Goal: Information Seeking & Learning: Learn about a topic

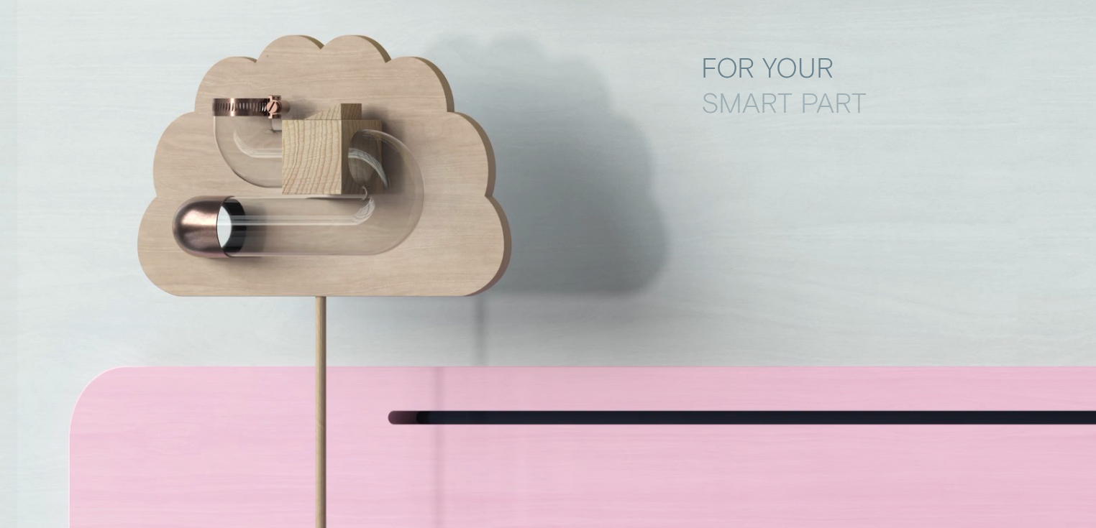
scroll to position [4717, 0]
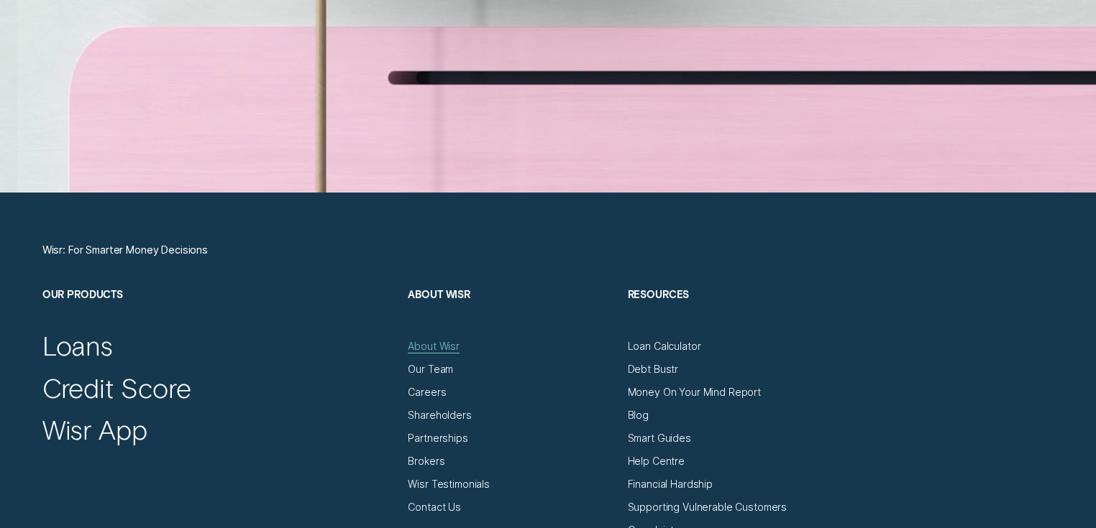
click at [443, 348] on div "About Wisr" at bounding box center [434, 346] width 52 height 13
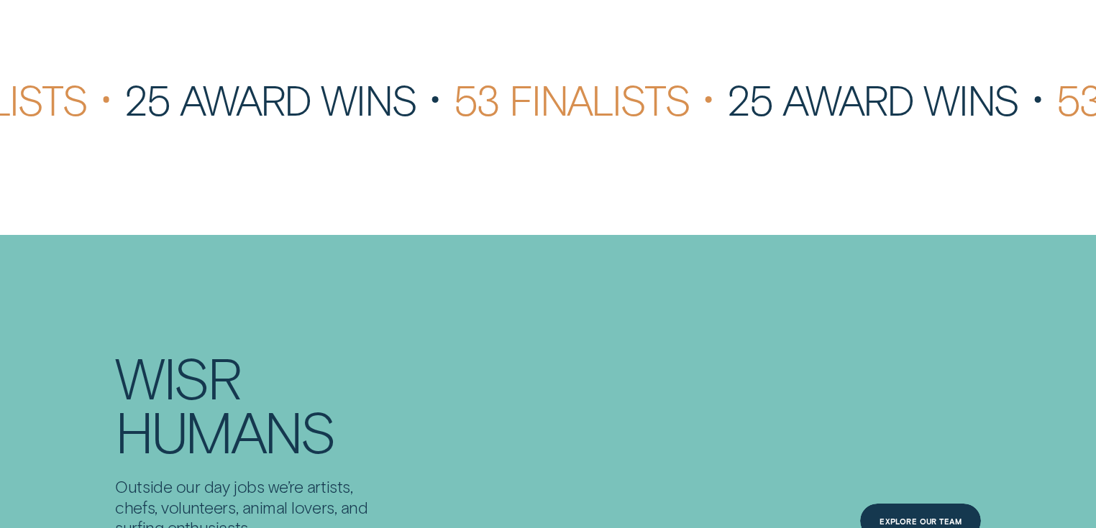
scroll to position [4256, 0]
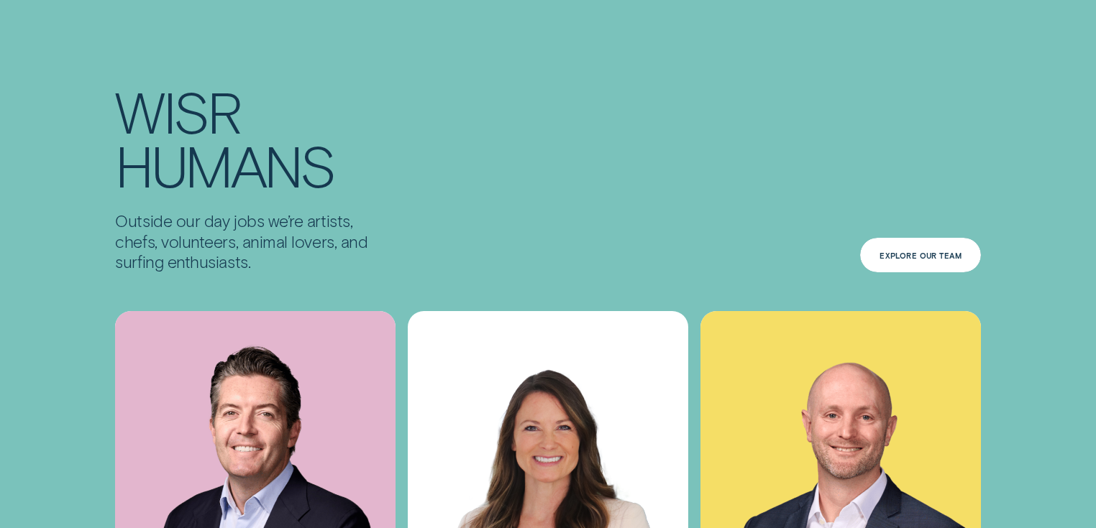
click at [948, 252] on div "Explore Our Team" at bounding box center [920, 255] width 82 height 6
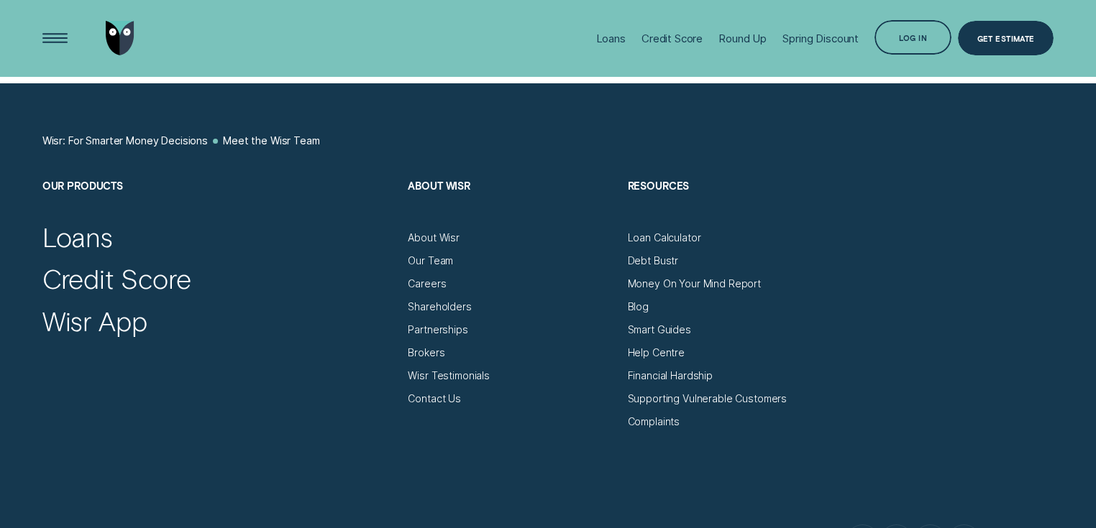
scroll to position [1453, 0]
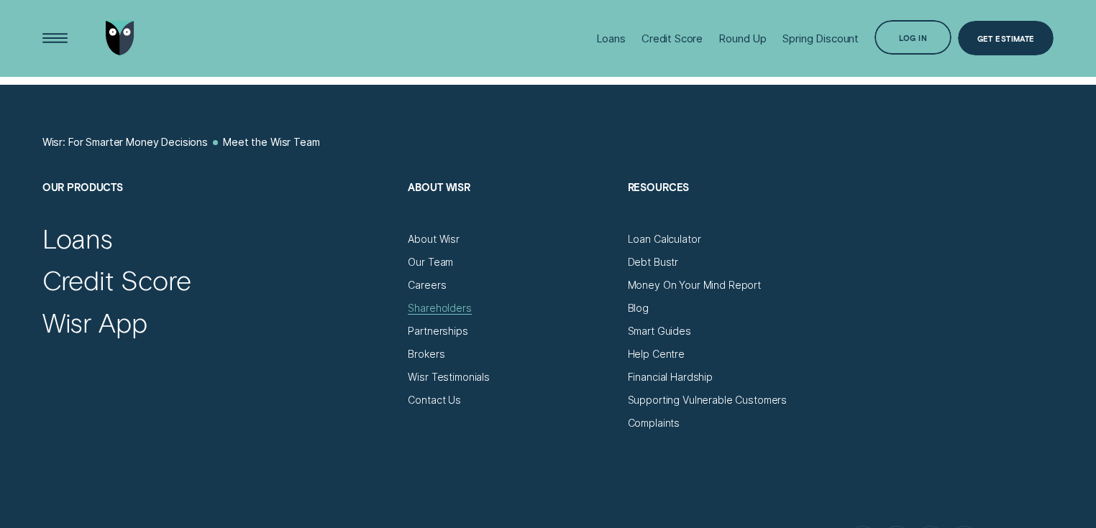
click at [444, 303] on div "Shareholders" at bounding box center [439, 308] width 63 height 13
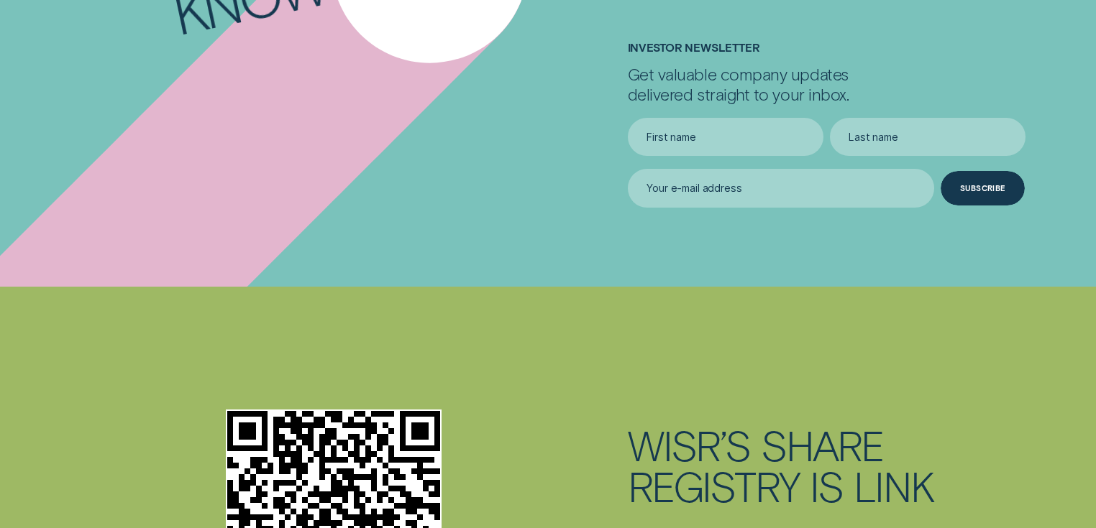
scroll to position [3796, 0]
